Goal: Information Seeking & Learning: Check status

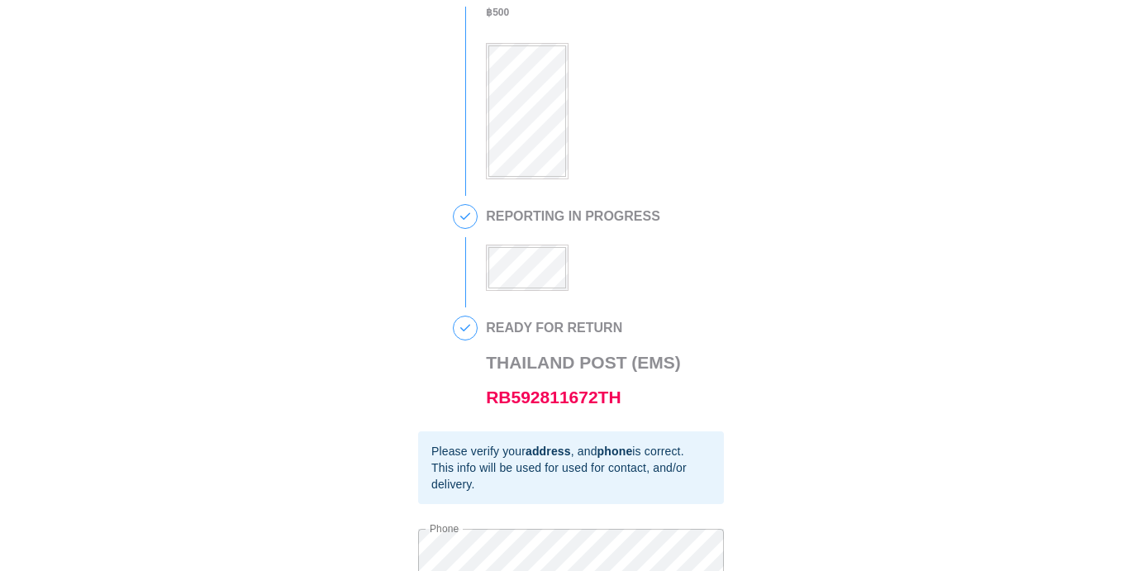
scroll to position [226, 0]
click at [600, 394] on link "RB592811672TH" at bounding box center [553, 394] width 135 height 19
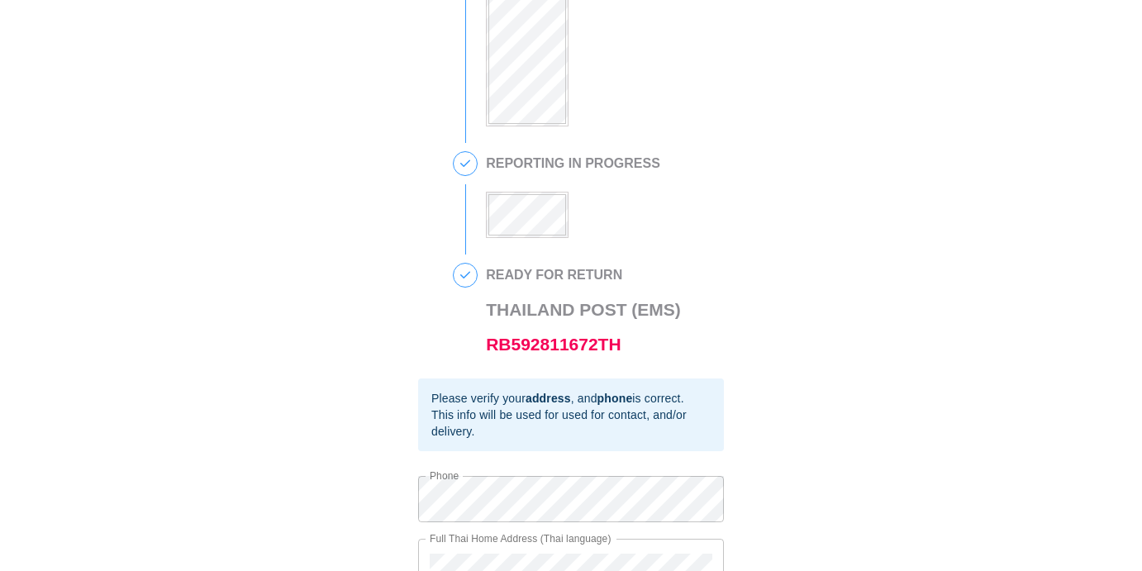
scroll to position [303, 0]
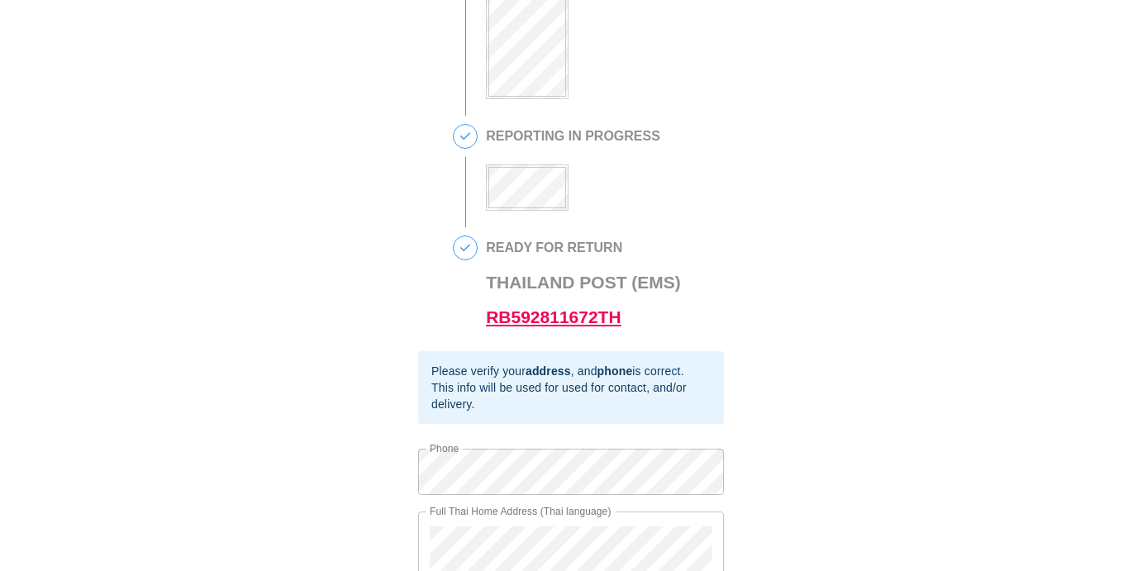
click at [551, 316] on link "RB592811672TH" at bounding box center [553, 316] width 135 height 19
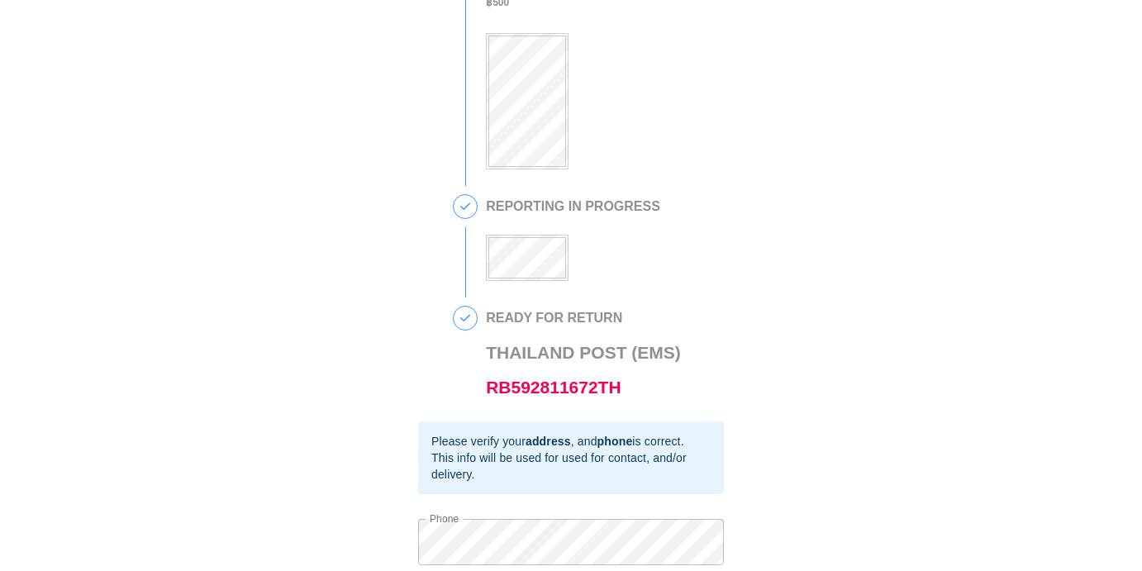
scroll to position [236, 0]
click at [571, 386] on link "RB592811672TH" at bounding box center [553, 384] width 135 height 19
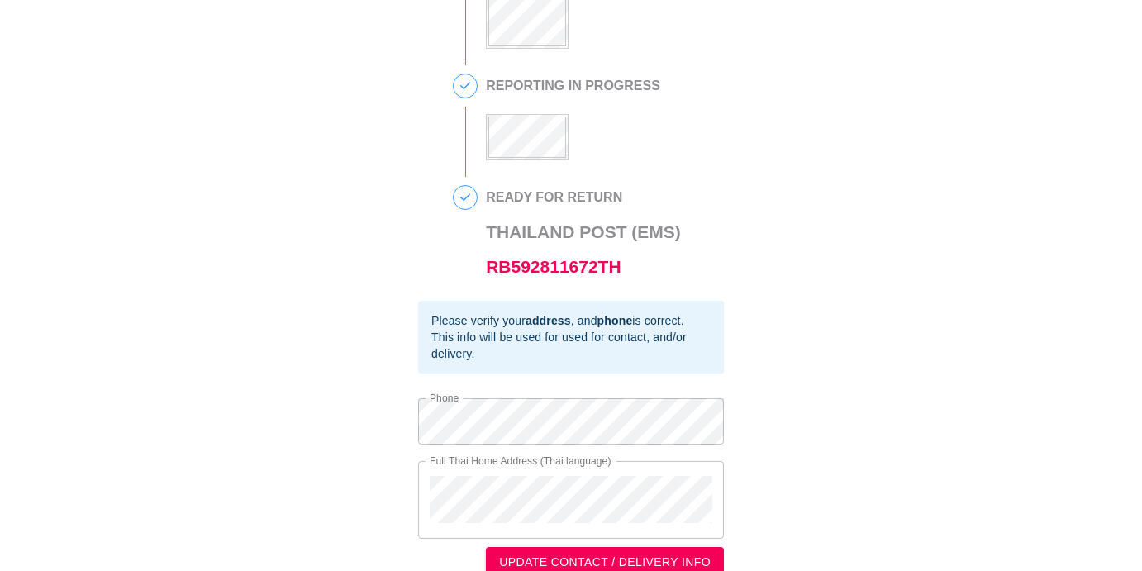
scroll to position [355, 0]
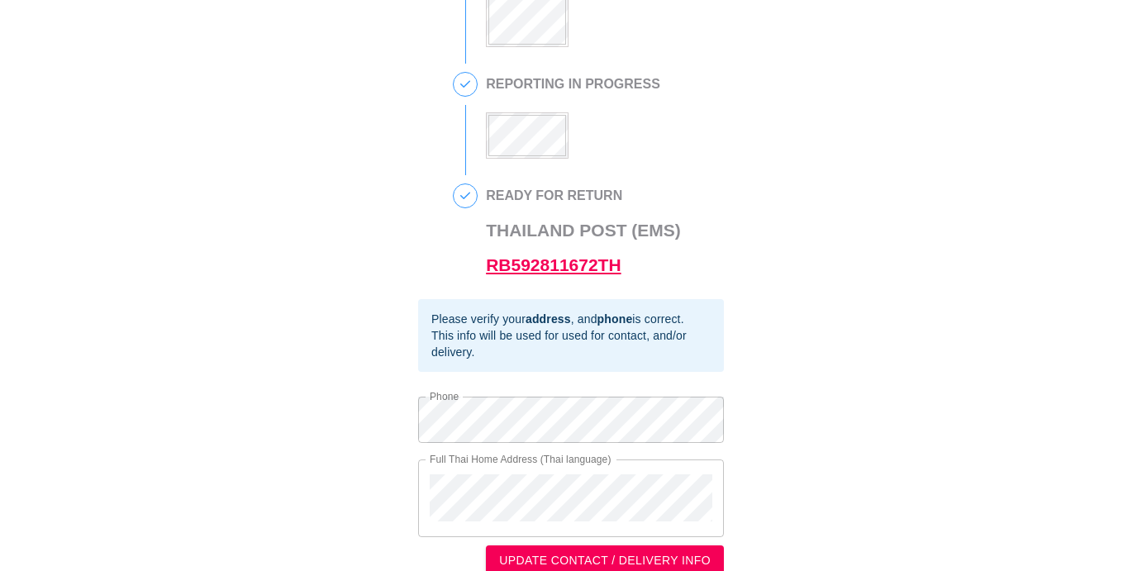
click at [571, 265] on link "RB592811672TH" at bounding box center [553, 264] width 135 height 19
